Goal: Find specific page/section: Find specific page/section

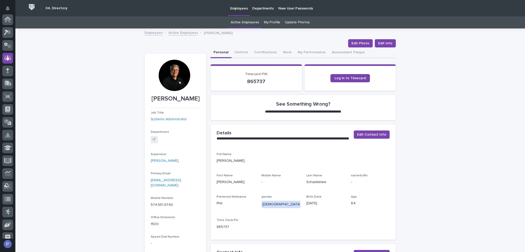
scroll to position [38, 0]
click at [249, 22] on link "Active Employees" at bounding box center [245, 22] width 28 height 12
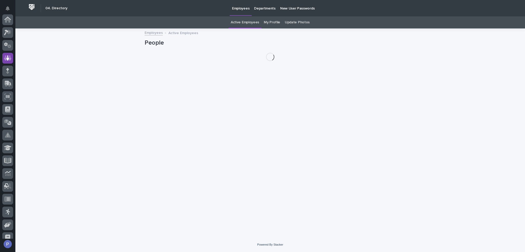
scroll to position [38, 0]
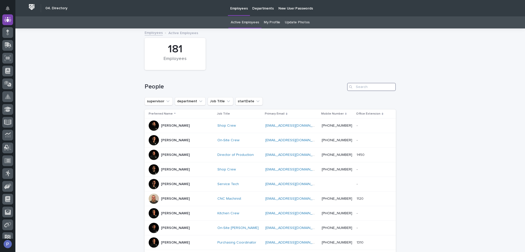
click at [375, 87] on input "Search" at bounding box center [371, 87] width 49 height 8
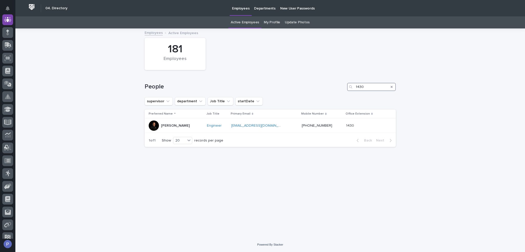
type input "1430"
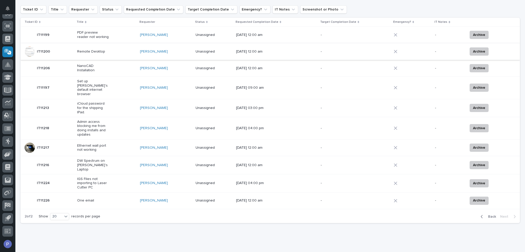
scroll to position [55, 0]
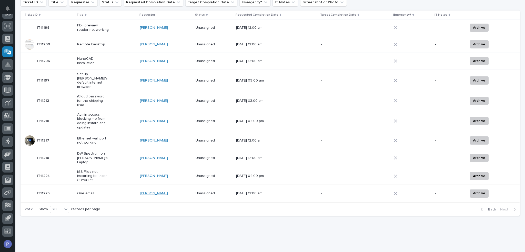
click at [156, 191] on link "Chaz Scherer" at bounding box center [154, 193] width 28 height 4
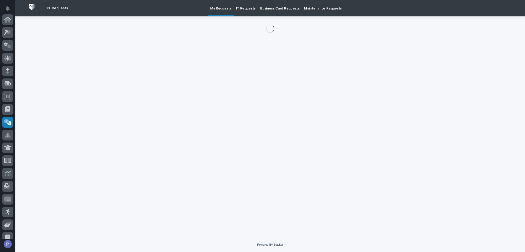
scroll to position [70, 0]
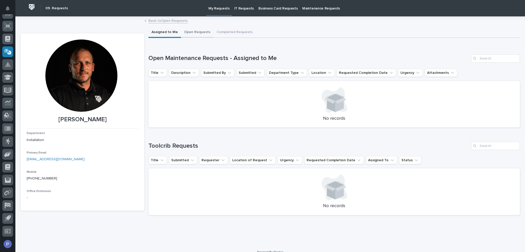
click at [191, 33] on button "Open Requests" at bounding box center [197, 32] width 33 height 11
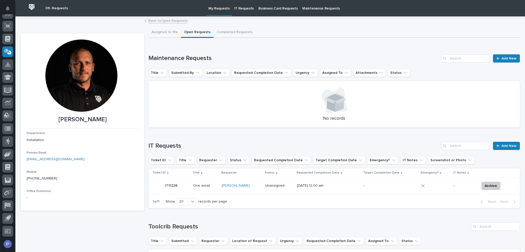
click at [169, 184] on p "IT11226" at bounding box center [172, 184] width 14 height 5
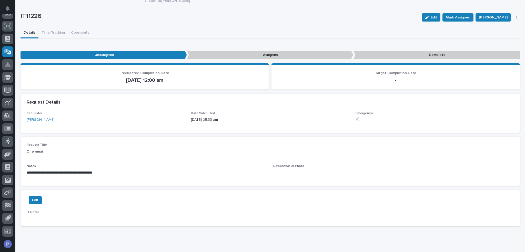
scroll to position [50, 0]
